Goal: Task Accomplishment & Management: Manage account settings

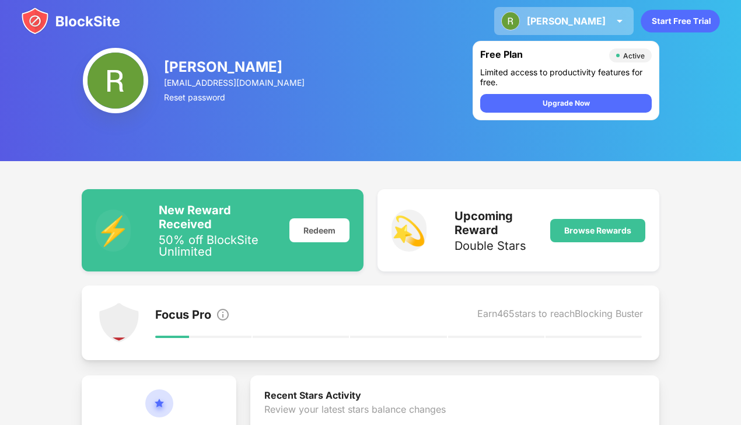
click at [587, 24] on div "[PERSON_NAME]" at bounding box center [566, 21] width 79 height 12
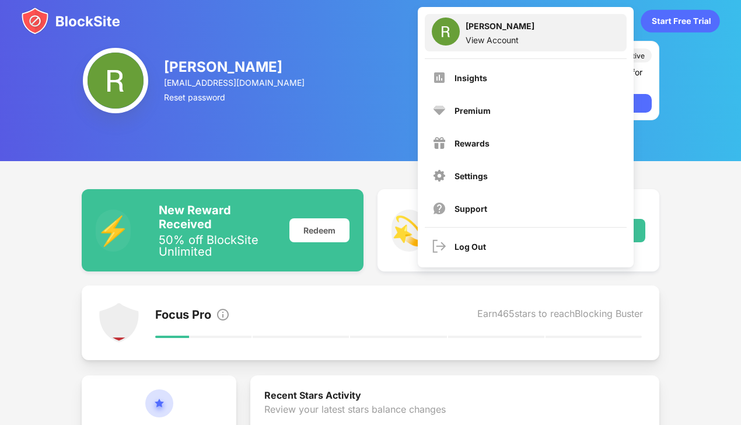
click at [491, 37] on div "View Account" at bounding box center [499, 40] width 69 height 10
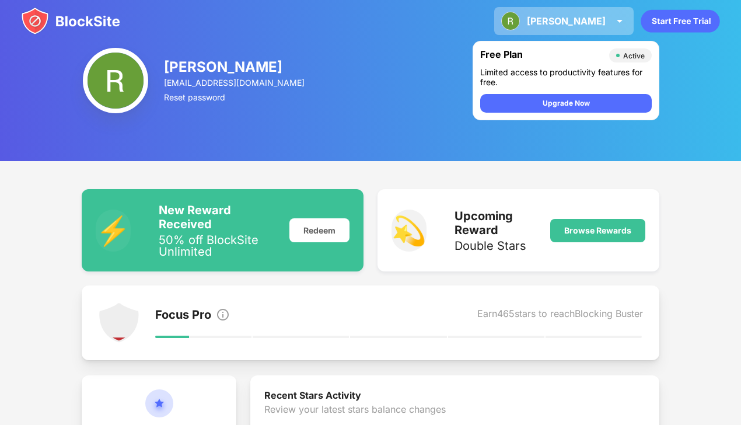
click at [520, 24] on img at bounding box center [510, 21] width 19 height 19
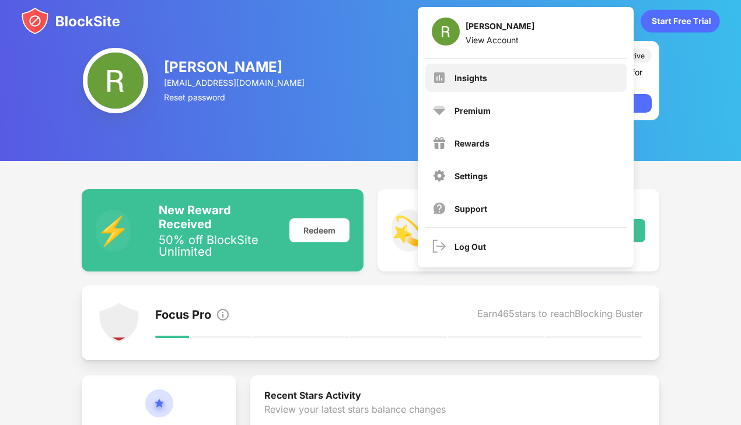
click at [463, 70] on div "Insights" at bounding box center [525, 78] width 201 height 28
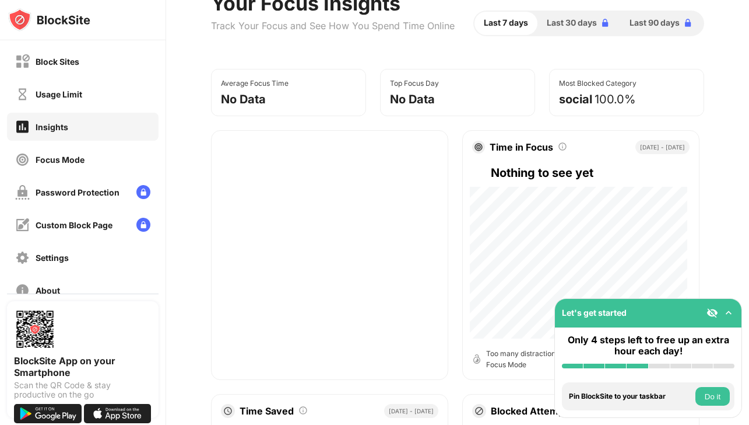
scroll to position [80, 0]
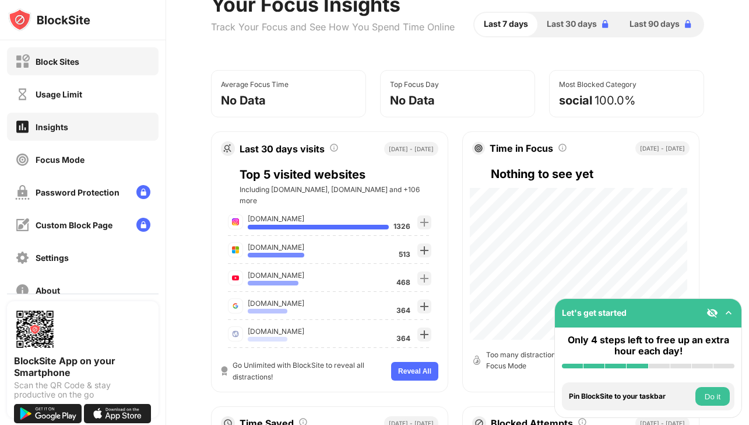
click at [65, 65] on div "Block Sites" at bounding box center [58, 62] width 44 height 10
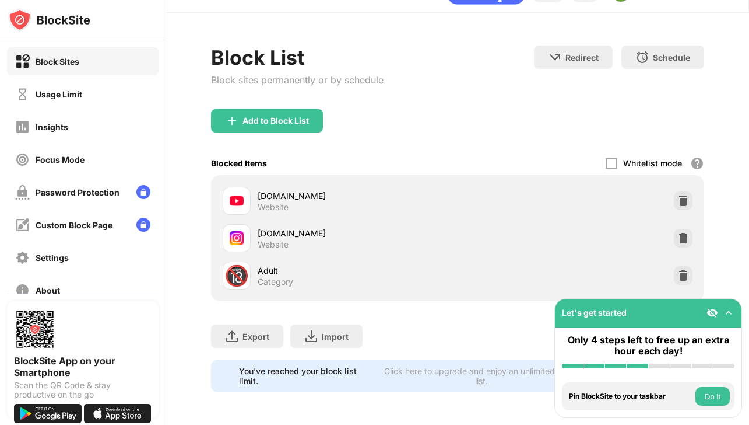
scroll to position [36, 0]
click at [684, 232] on div "[DOMAIN_NAME] Website" at bounding box center [457, 237] width 479 height 37
click at [678, 232] on img at bounding box center [684, 238] width 12 height 12
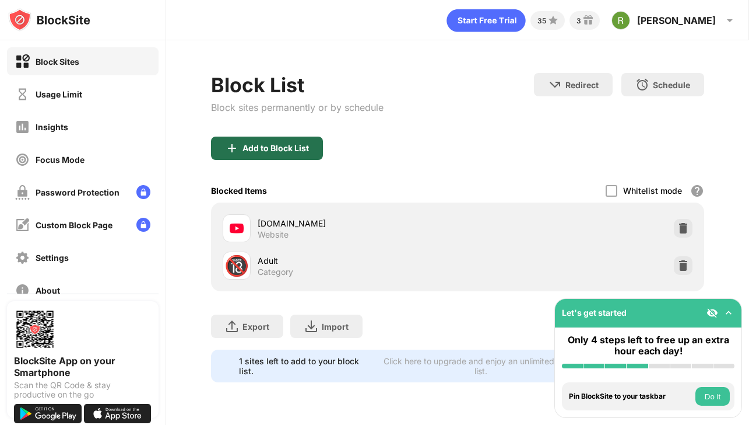
click at [310, 145] on div "Add to Block List" at bounding box center [267, 147] width 112 height 23
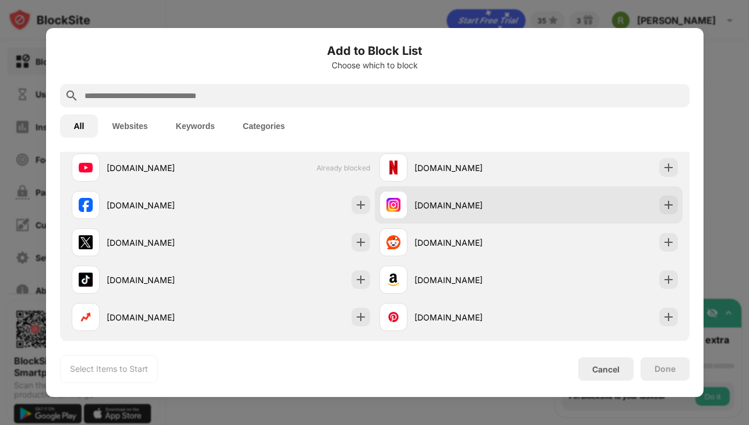
scroll to position [208, 0]
click at [450, 204] on div "[DOMAIN_NAME]" at bounding box center [472, 205] width 114 height 12
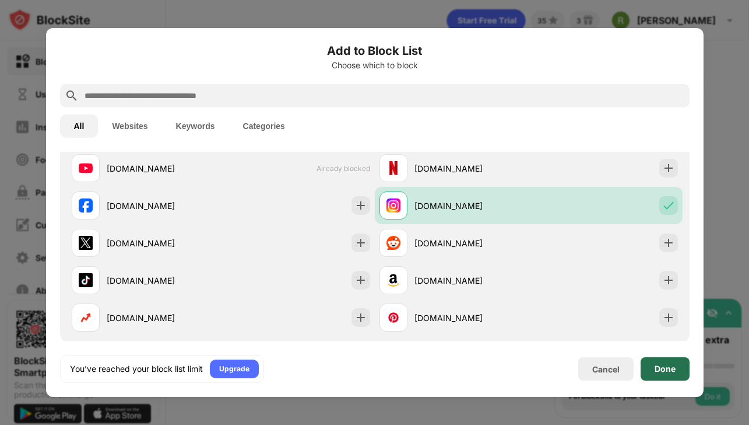
click at [660, 362] on div "Done" at bounding box center [665, 368] width 49 height 23
